Goal: Task Accomplishment & Management: Complete application form

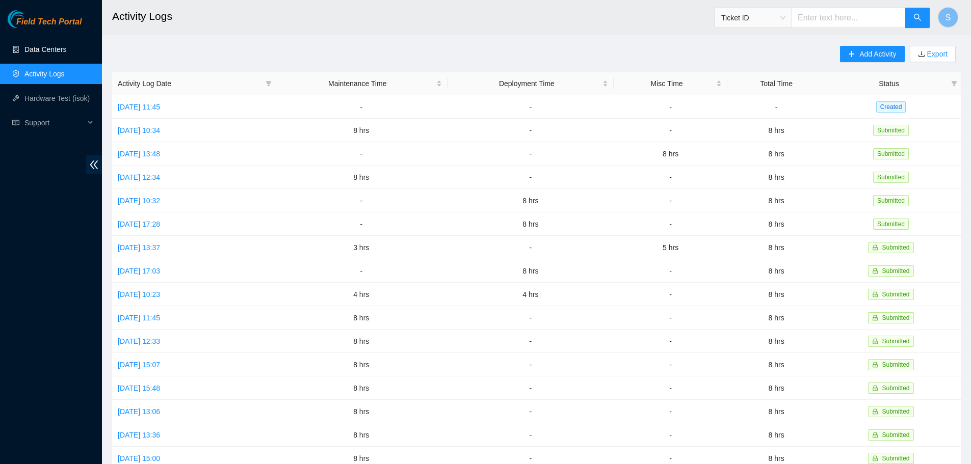
click at [66, 54] on link "Data Centers" at bounding box center [45, 49] width 42 height 8
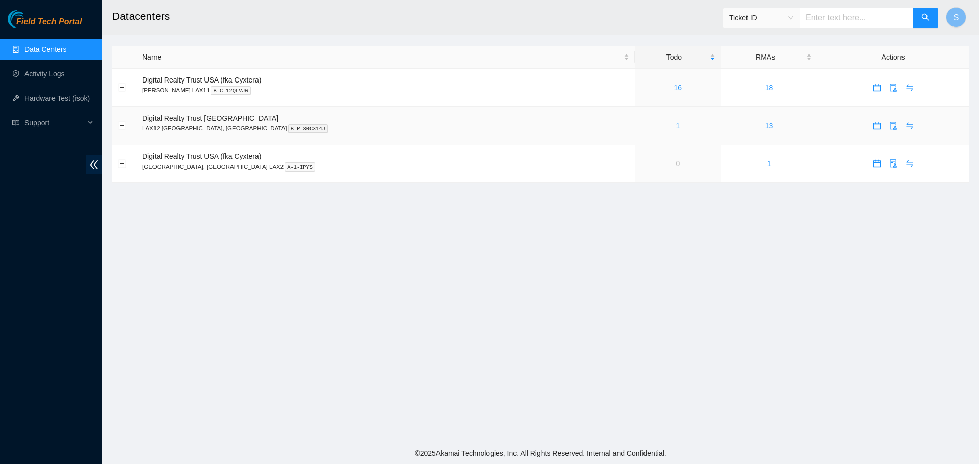
click at [675, 127] on link "1" at bounding box center [677, 126] width 4 height 8
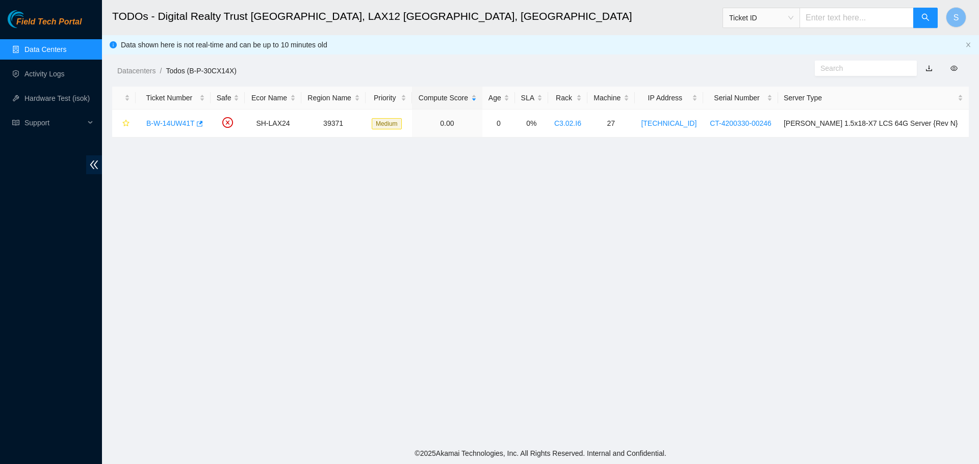
click at [66, 49] on link "Data Centers" at bounding box center [45, 49] width 42 height 8
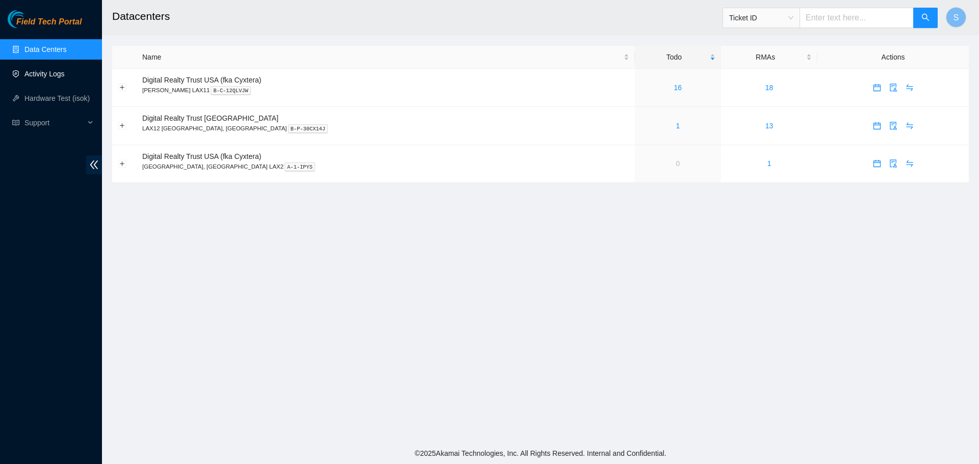
click at [62, 70] on link "Activity Logs" at bounding box center [44, 74] width 40 height 8
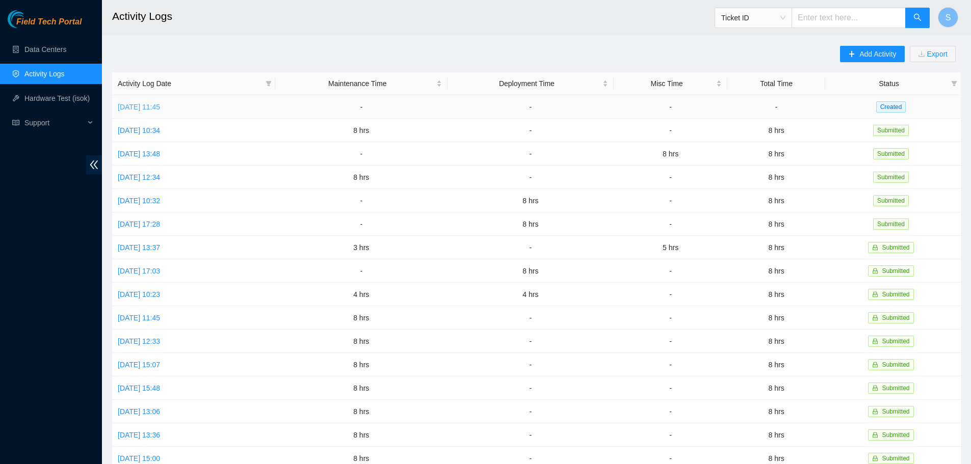
click at [151, 107] on link "[DATE] 11:45" at bounding box center [139, 107] width 42 height 8
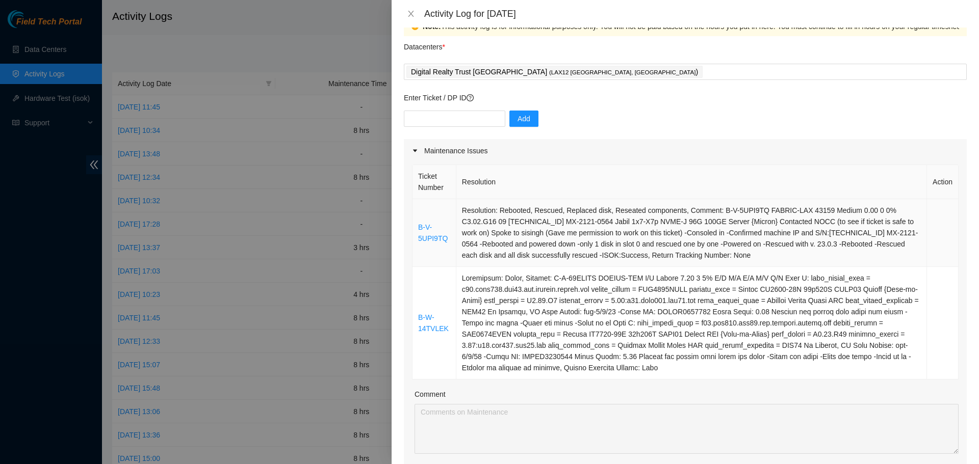
scroll to position [153, 0]
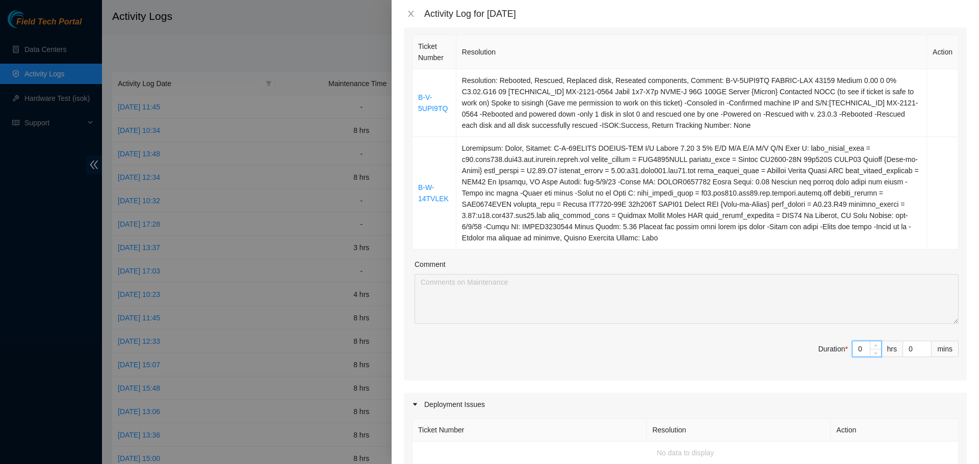
click at [856, 353] on input "0" at bounding box center [866, 349] width 29 height 15
type input "8"
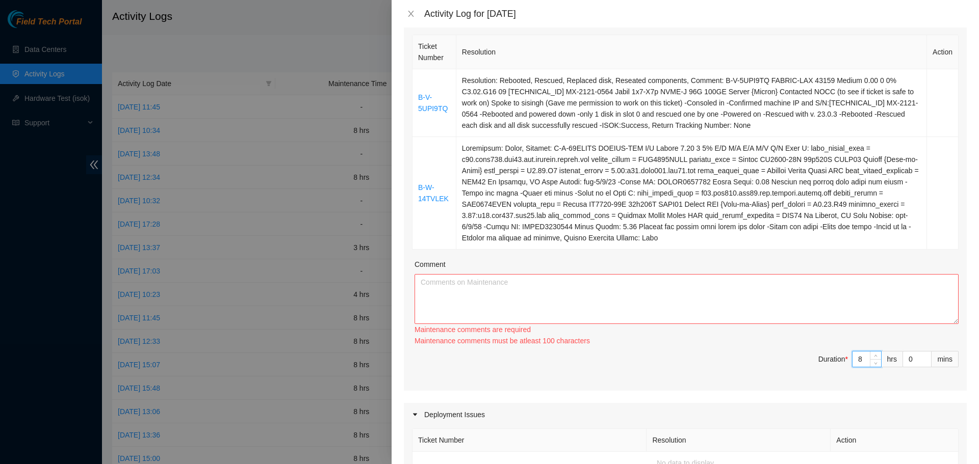
type input "8"
click at [828, 298] on textarea "Comment" at bounding box center [686, 299] width 544 height 50
click at [508, 292] on textarea "Comment" at bounding box center [686, 299] width 544 height 50
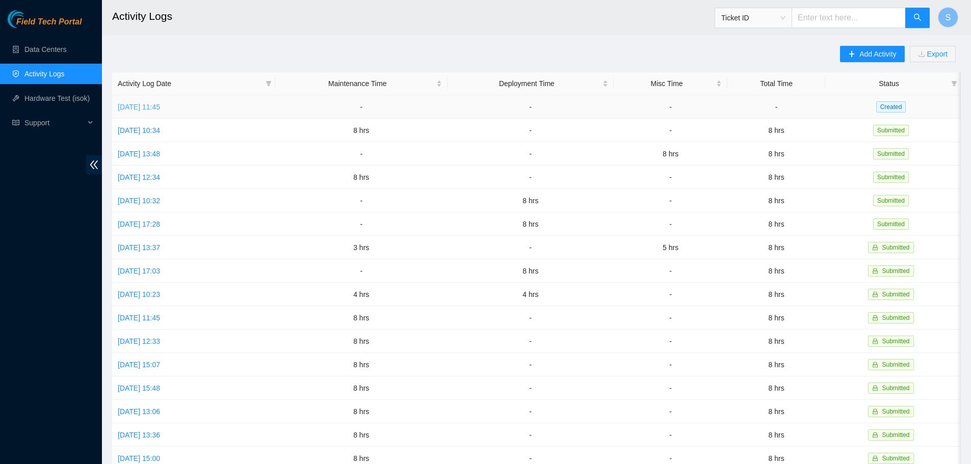
click at [160, 107] on link "[DATE] 11:45" at bounding box center [139, 107] width 42 height 8
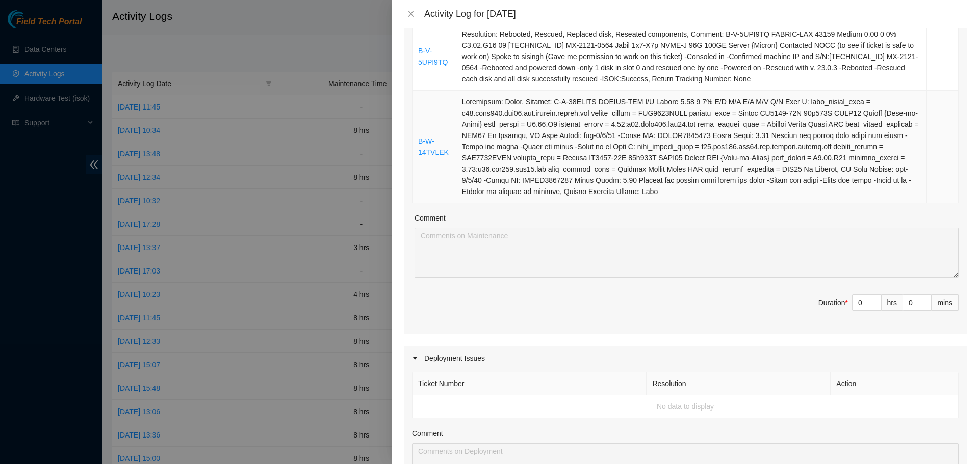
scroll to position [255, 0]
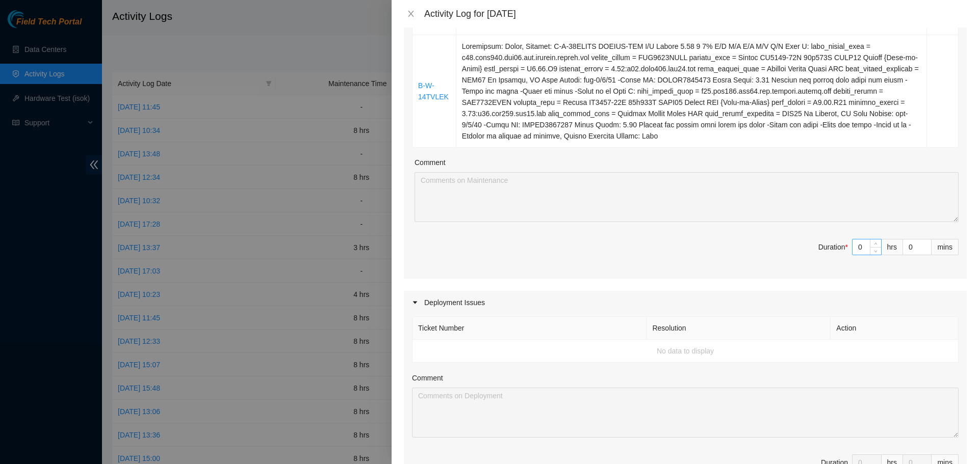
click at [861, 245] on input "0" at bounding box center [866, 247] width 29 height 15
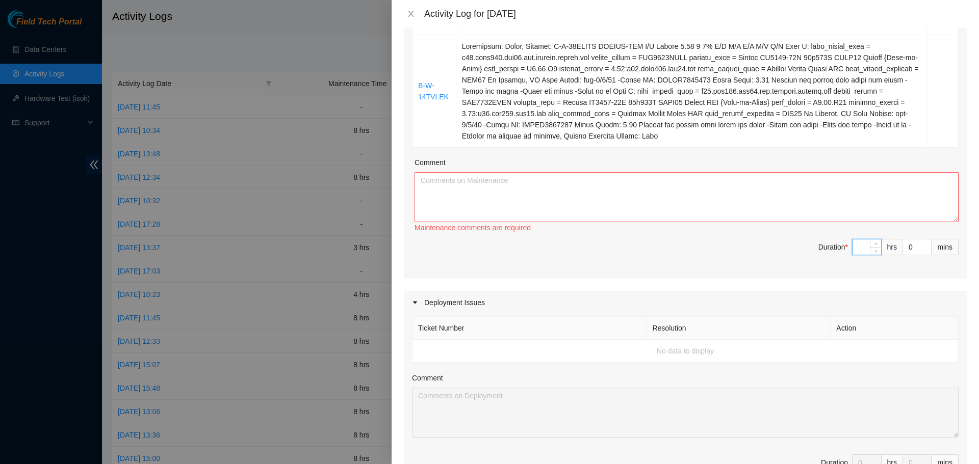
type input "8"
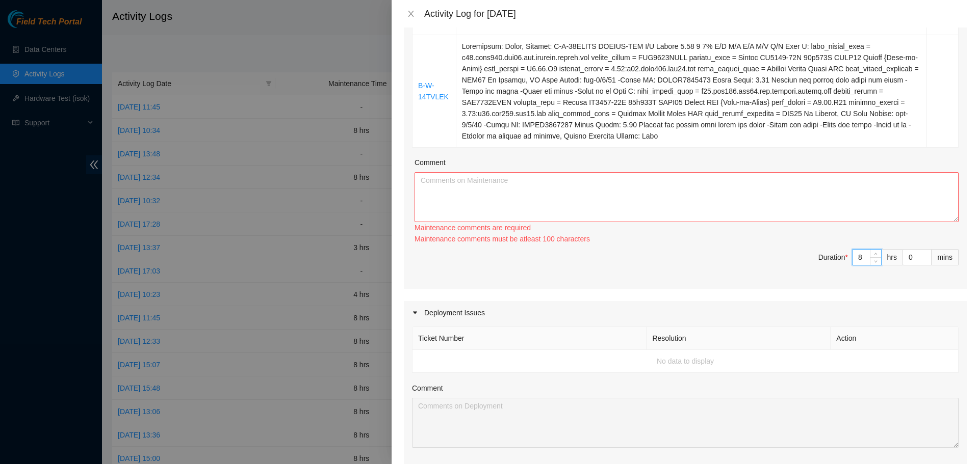
type input "8"
click at [823, 199] on textarea "Comment" at bounding box center [686, 197] width 544 height 50
click at [546, 201] on textarea "Comment" at bounding box center [686, 197] width 544 height 50
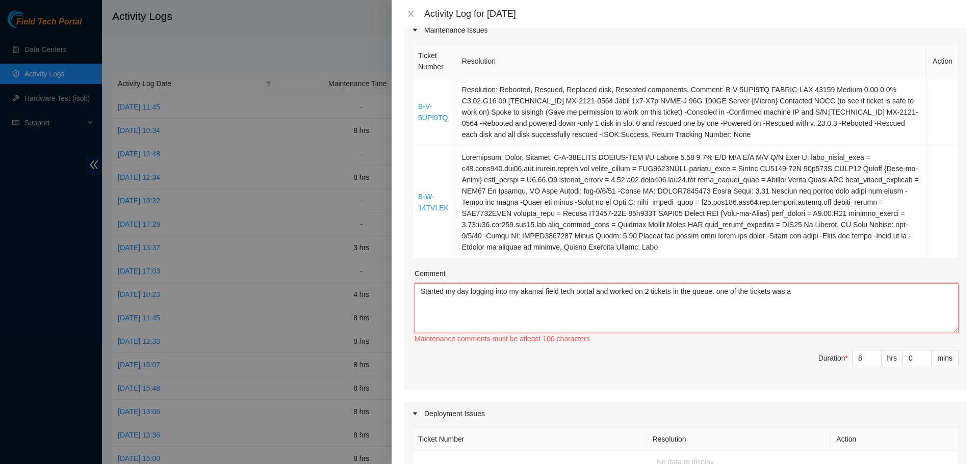
scroll to position [102, 0]
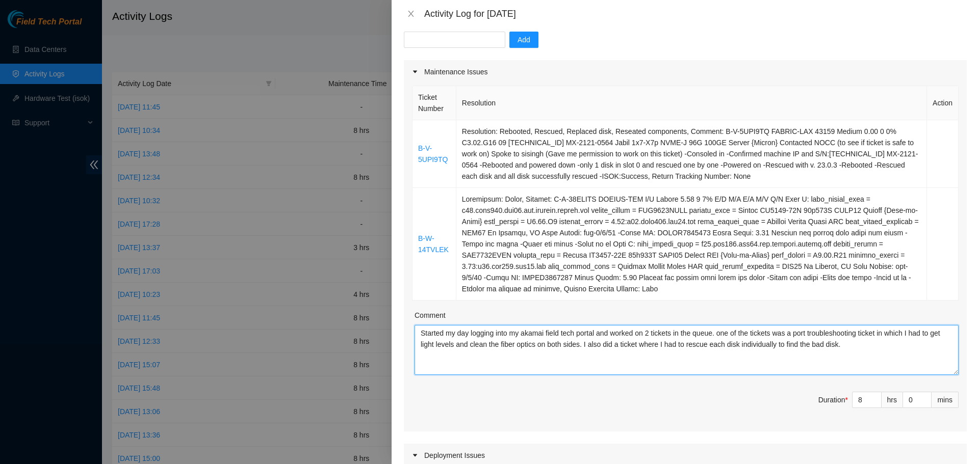
type textarea "Started my day logging into my akamai field tech portal and worked on 2 tickets…"
click at [700, 412] on span "Duration * 8 hrs 0 mins" at bounding box center [685, 406] width 546 height 29
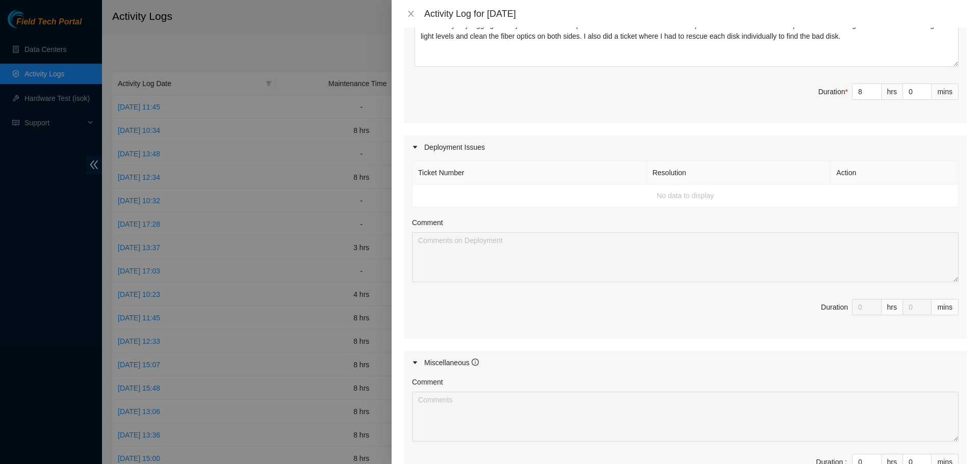
scroll to position [552, 0]
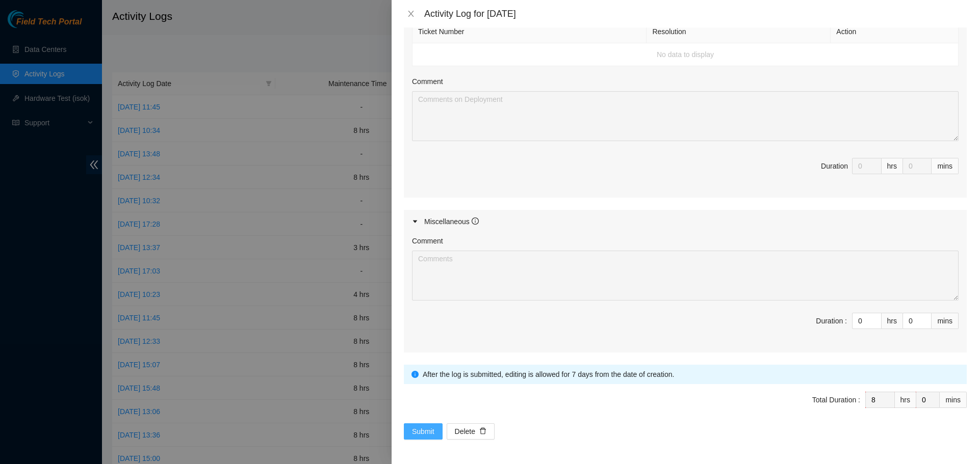
click at [414, 432] on span "Submit" at bounding box center [423, 431] width 22 height 11
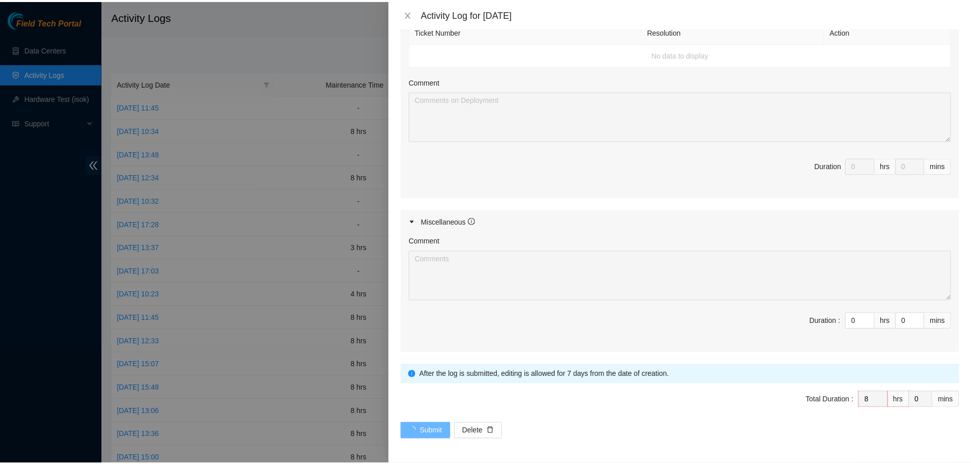
scroll to position [0, 0]
